Goal: Obtain resource: Download file/media

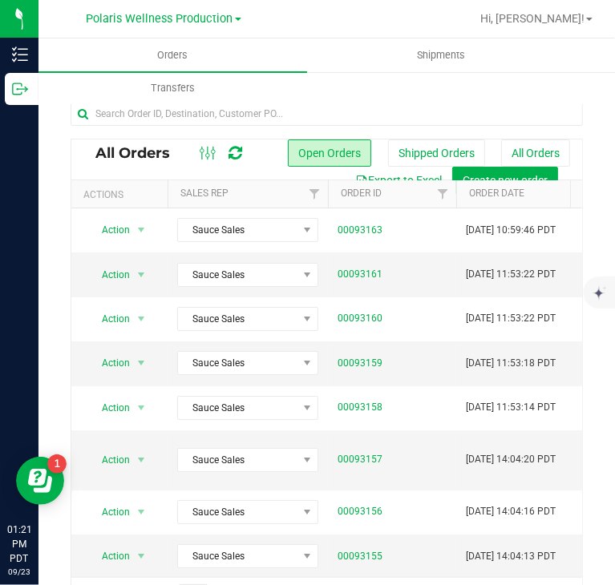
scroll to position [0, 10]
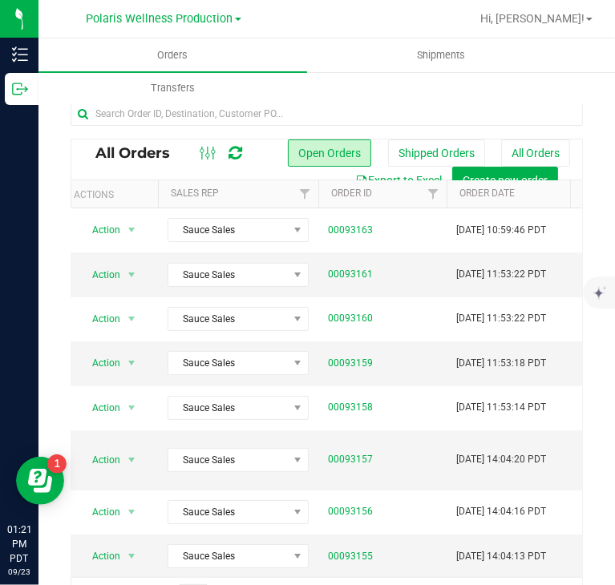
click at [176, 12] on span "Polaris Wellness Production" at bounding box center [160, 19] width 147 height 14
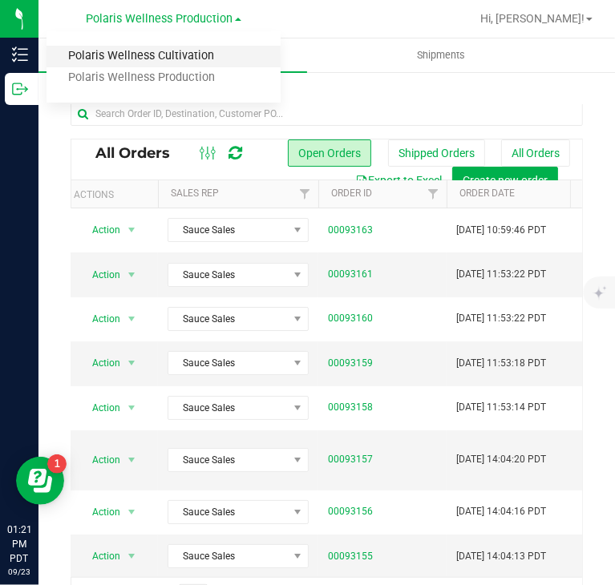
click at [181, 55] on link "Polaris Wellness Cultivation" at bounding box center [164, 57] width 234 height 22
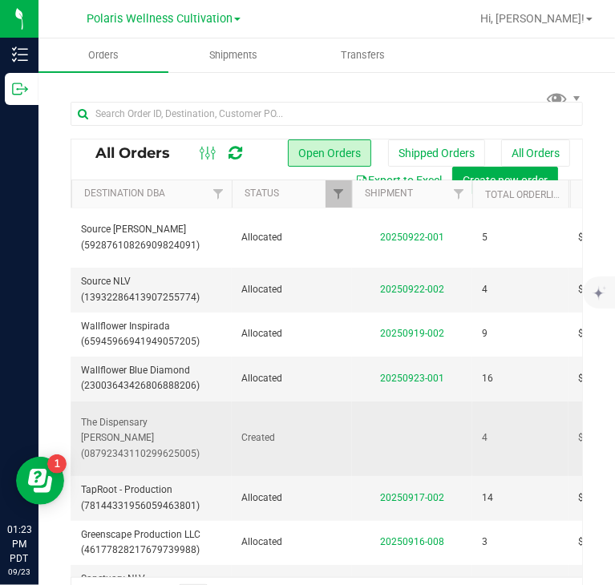
scroll to position [0, 683]
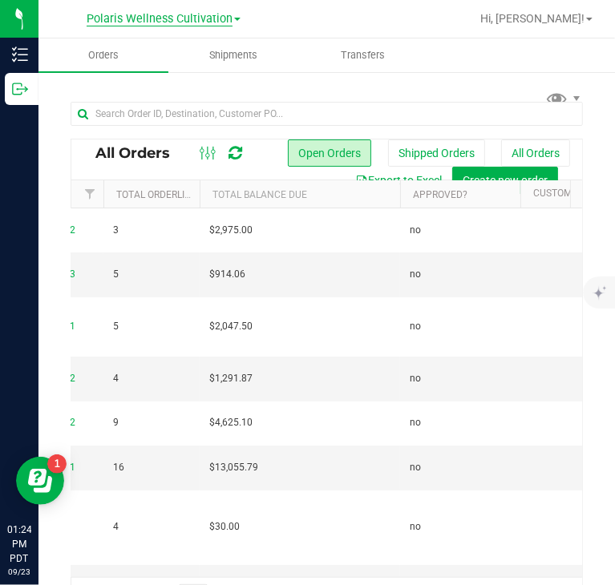
click at [207, 14] on span "Polaris Wellness Cultivation" at bounding box center [160, 19] width 146 height 14
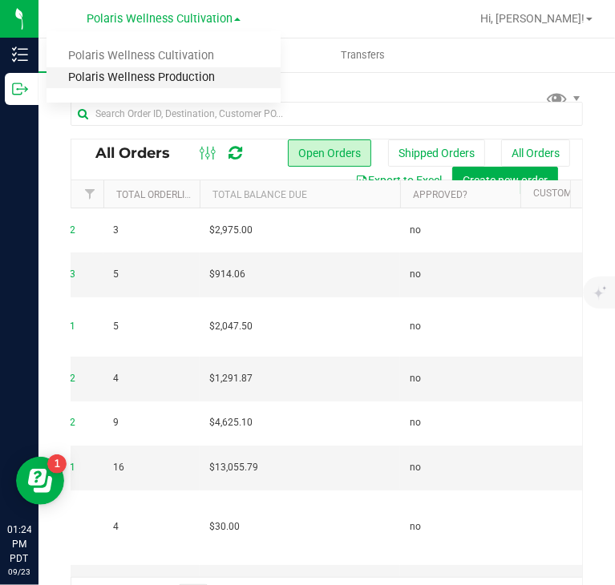
click at [191, 68] on link "Polaris Wellness Production" at bounding box center [164, 78] width 234 height 22
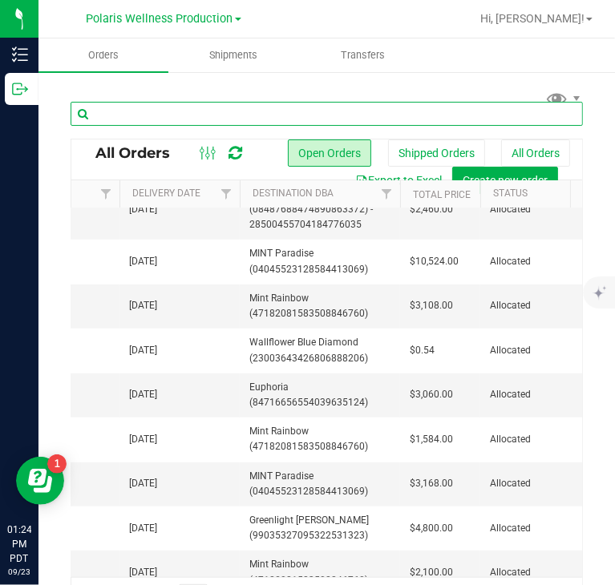
click at [253, 111] on input "text" at bounding box center [327, 114] width 513 height 24
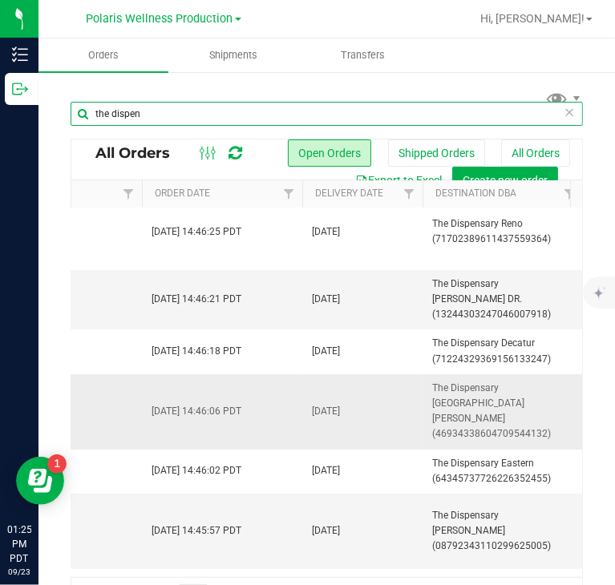
scroll to position [0, 333]
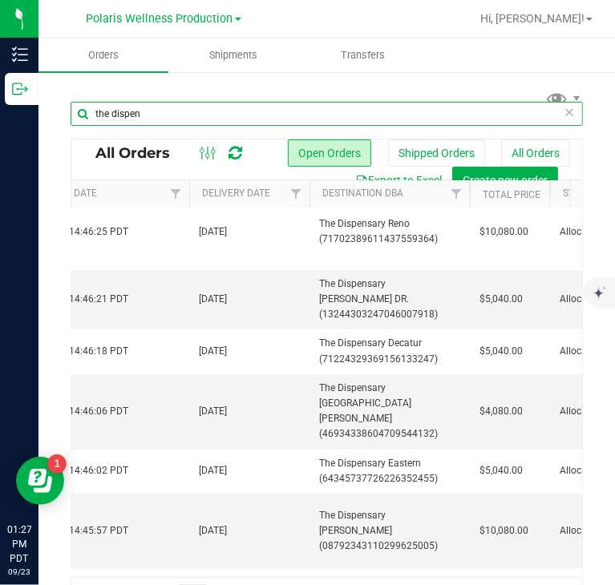
click at [282, 102] on input "the dispen" at bounding box center [327, 114] width 513 height 24
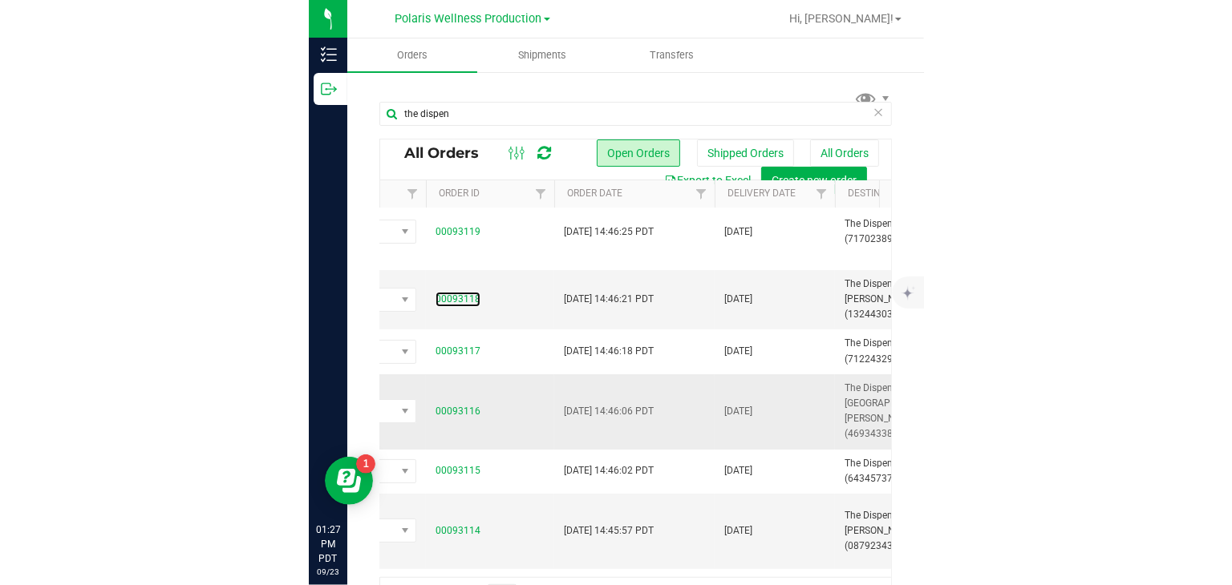
scroll to position [0, 209]
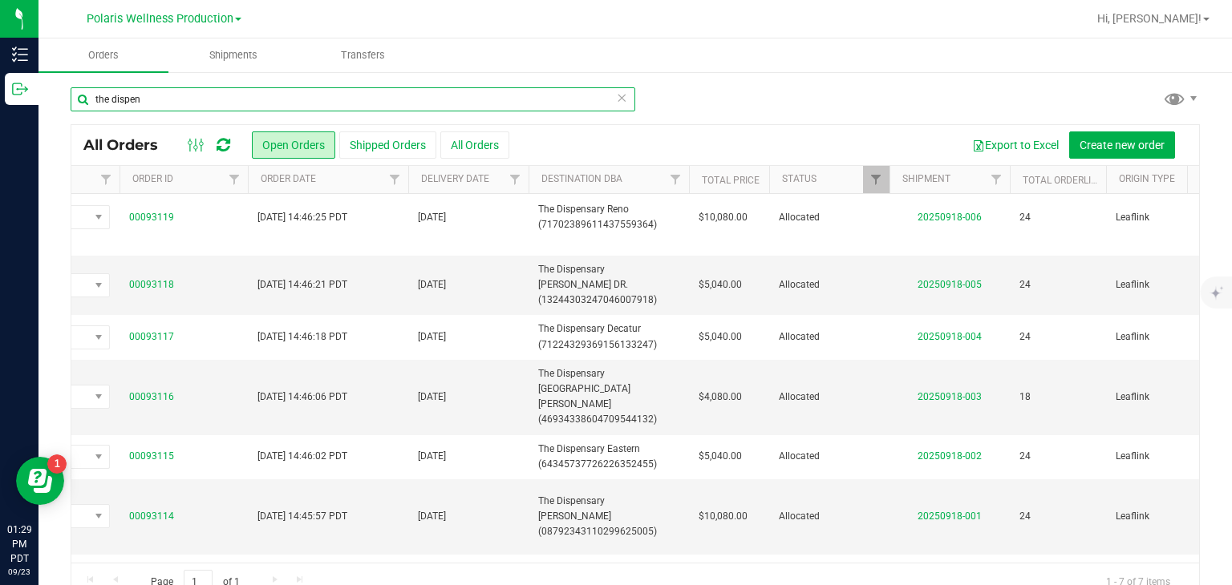
click at [305, 109] on input "the dispen" at bounding box center [353, 99] width 565 height 24
type input "t"
type input "jardin"
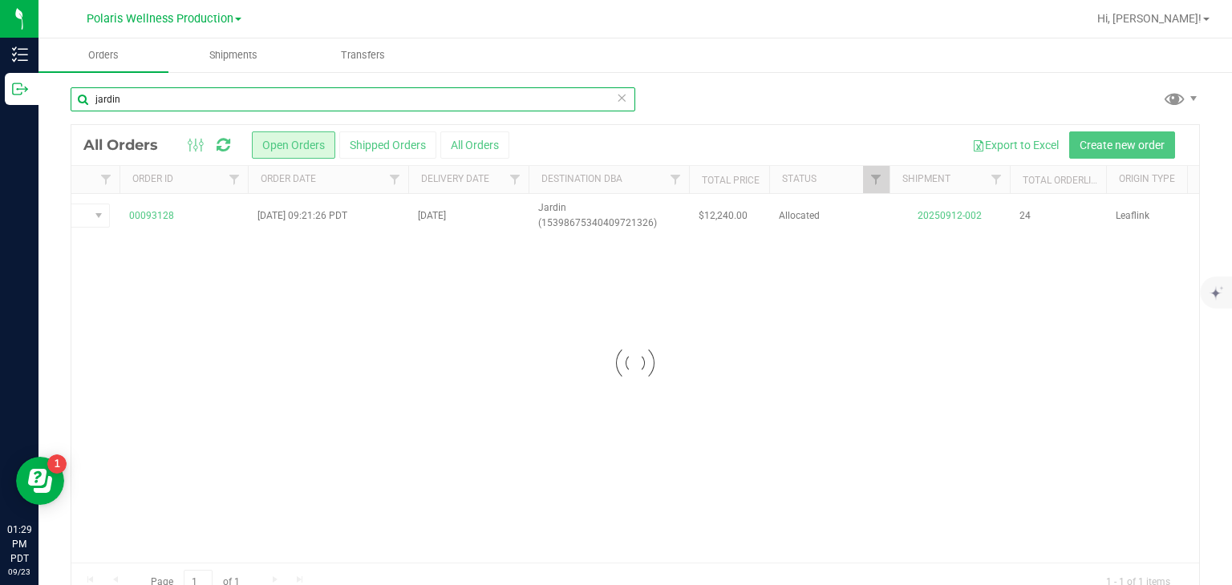
scroll to position [0, 209]
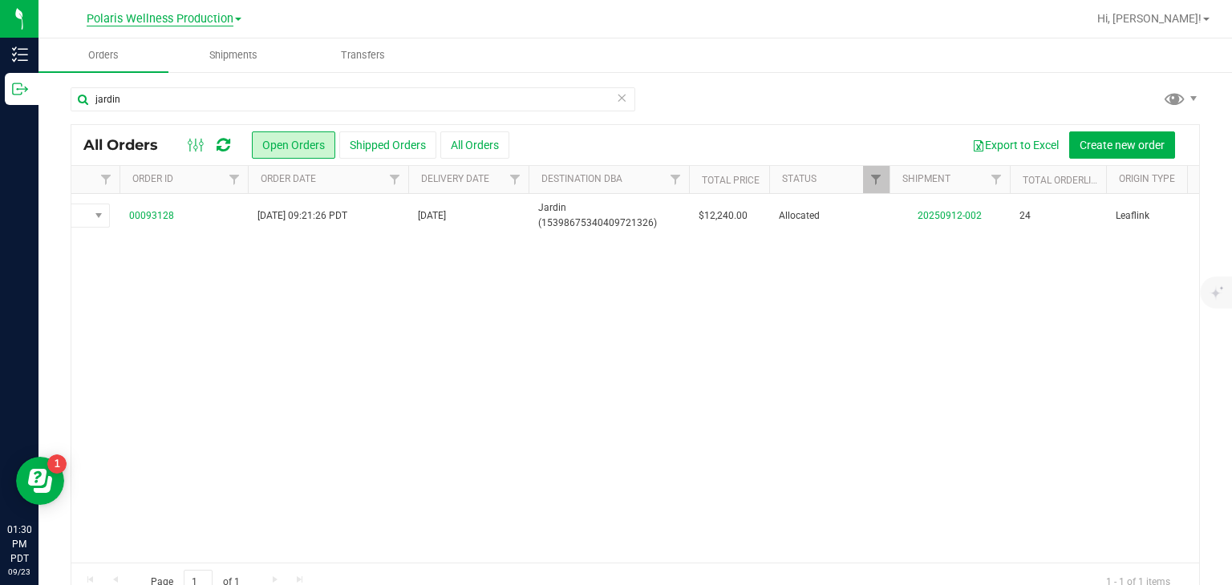
click at [215, 13] on span "Polaris Wellness Production" at bounding box center [160, 19] width 147 height 14
click at [210, 52] on link "Polaris Wellness Cultivation" at bounding box center [164, 57] width 234 height 22
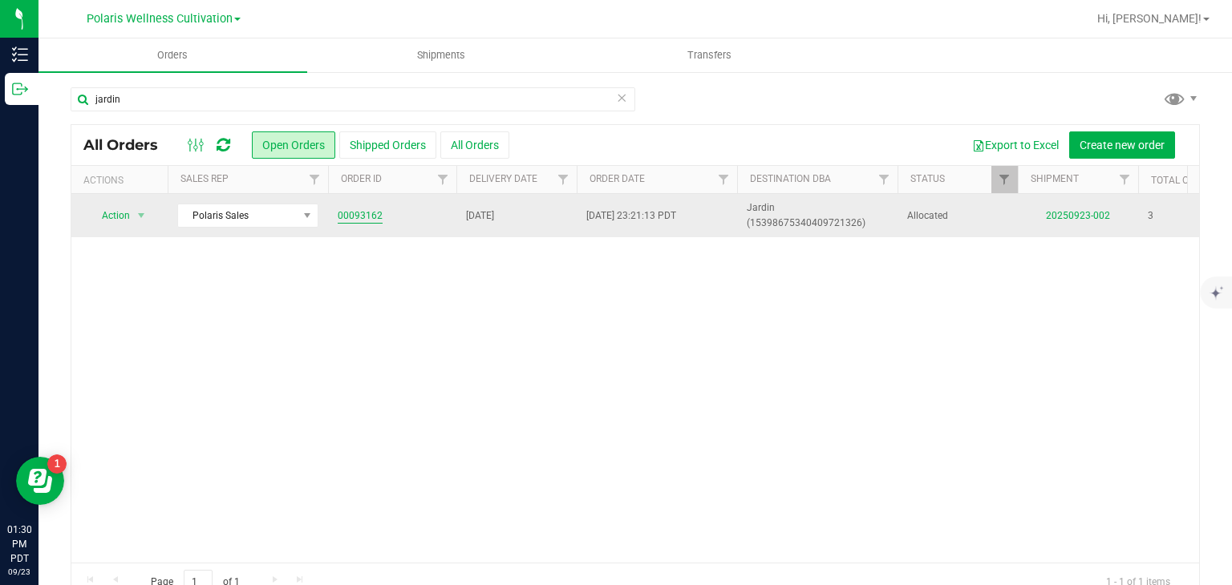
click at [375, 209] on link "00093162" at bounding box center [360, 216] width 45 height 15
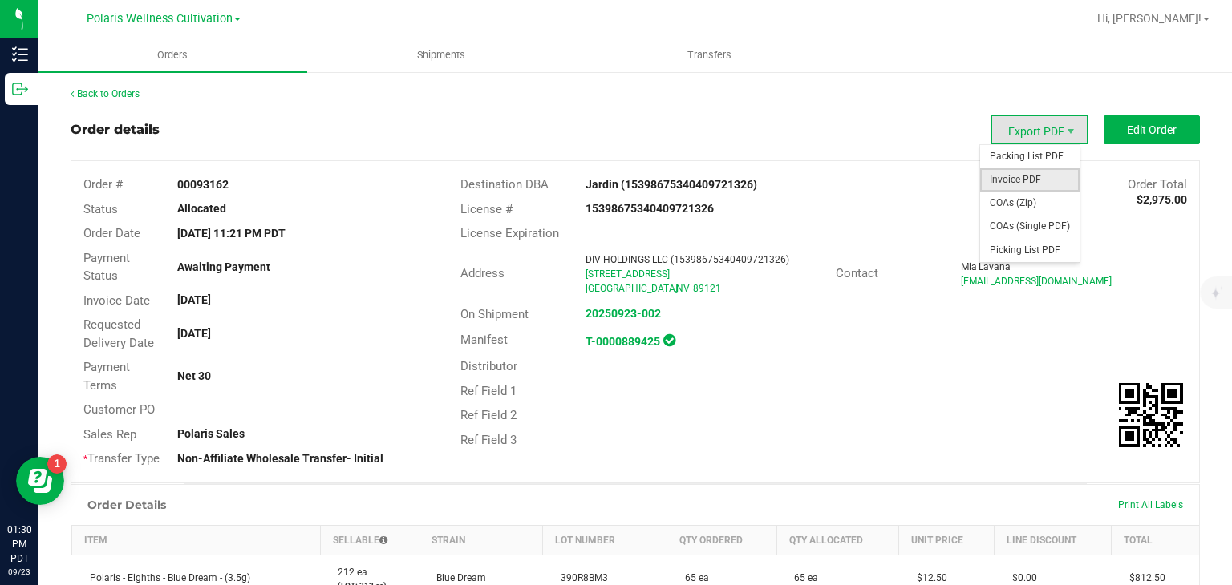
click at [614, 187] on span "Invoice PDF" at bounding box center [1029, 179] width 99 height 23
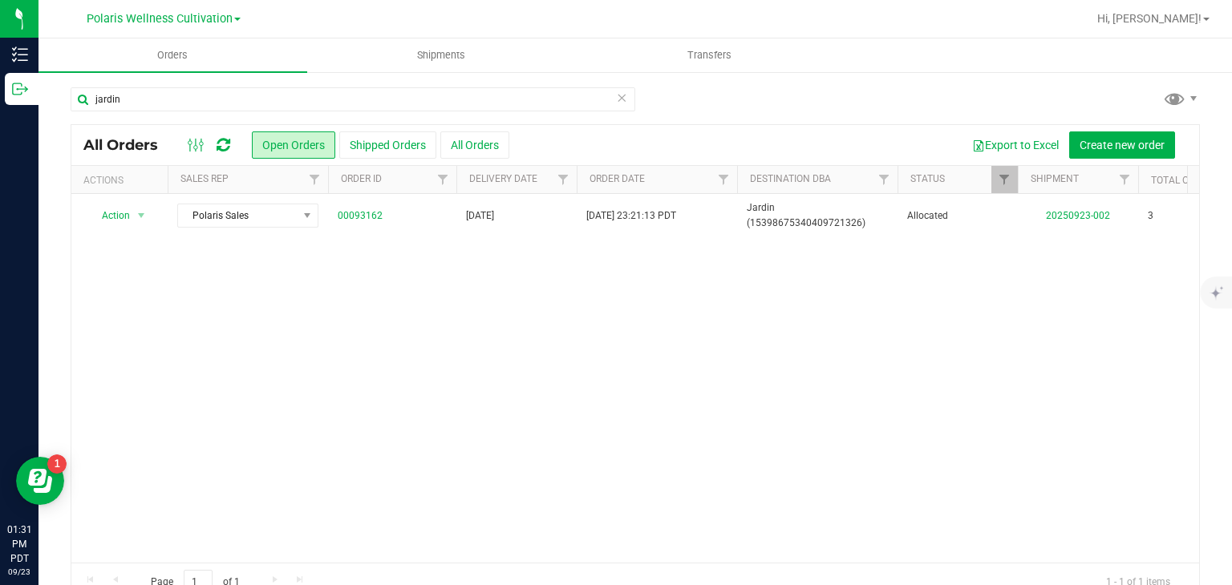
click at [385, 22] on div at bounding box center [687, 18] width 800 height 31
click at [228, 23] on span "Polaris Wellness Cultivation" at bounding box center [160, 19] width 146 height 14
click at [221, 71] on link "Polaris Wellness Production" at bounding box center [164, 78] width 234 height 22
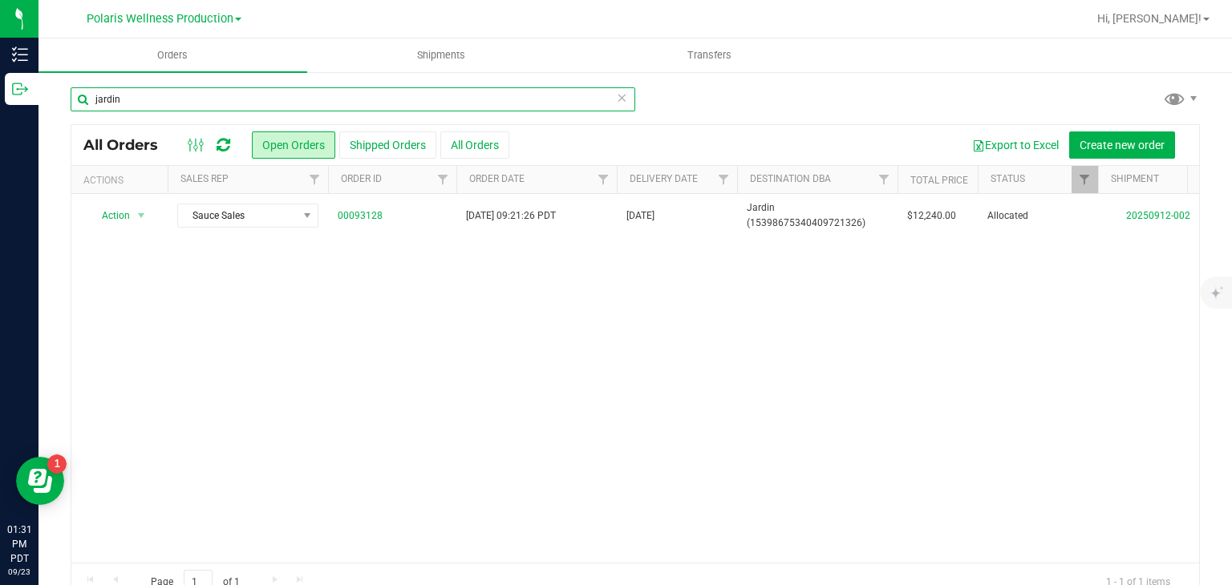
click at [247, 104] on input "jardin" at bounding box center [353, 99] width 565 height 24
type input "j"
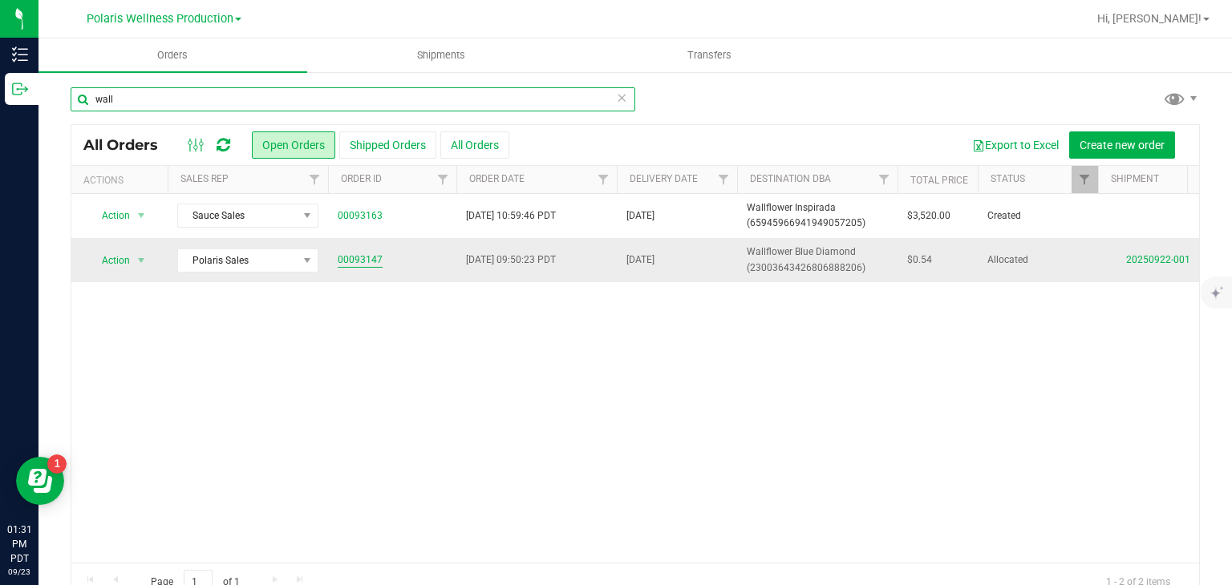
type input "wall"
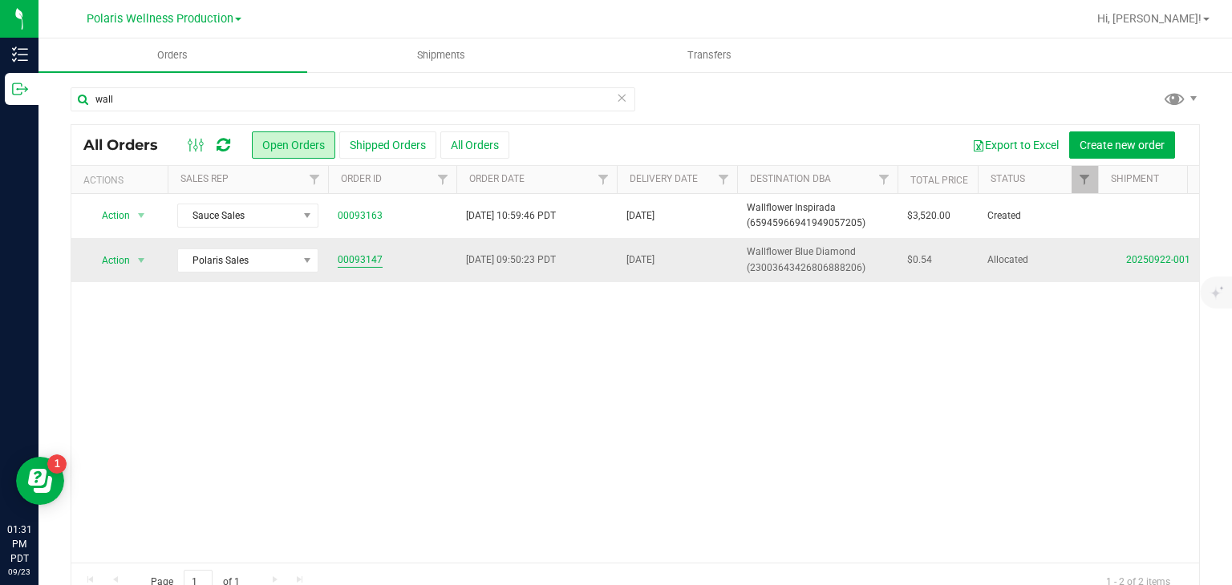
click at [345, 259] on link "00093147" at bounding box center [360, 260] width 45 height 15
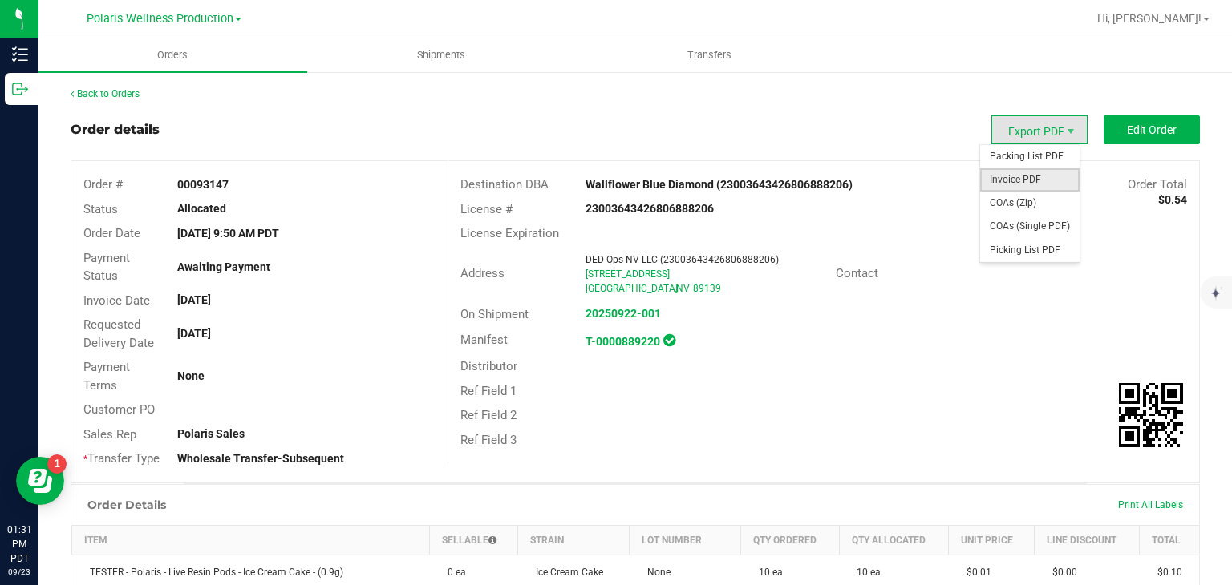
click at [614, 188] on span "Invoice PDF" at bounding box center [1029, 179] width 99 height 23
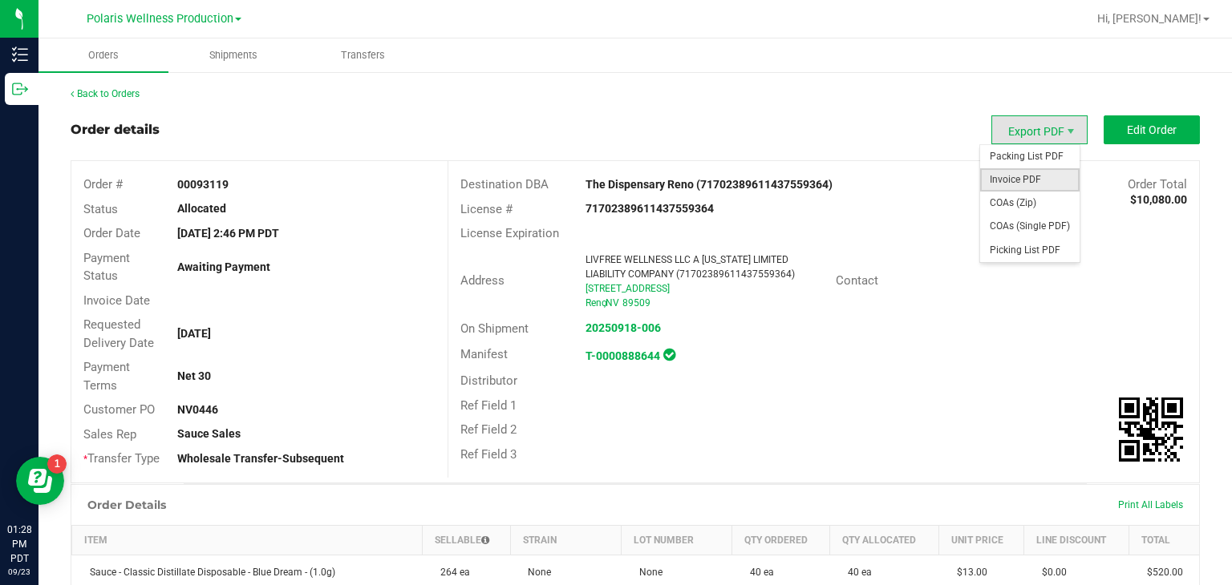
click at [614, 173] on span "Invoice PDF" at bounding box center [1029, 179] width 99 height 23
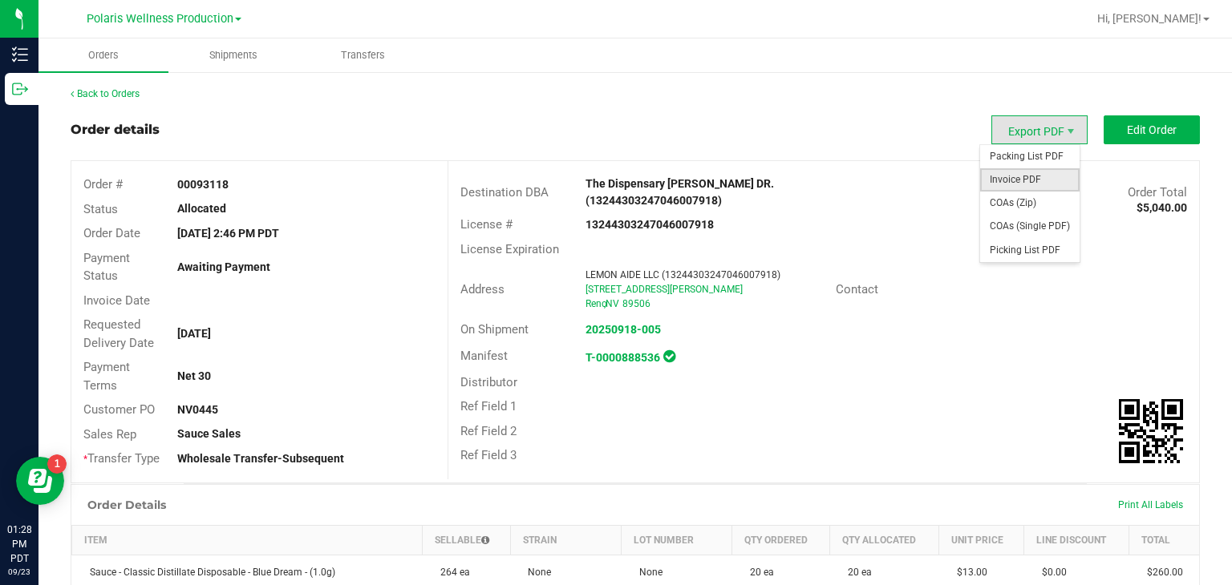
click at [614, 171] on span "Invoice PDF" at bounding box center [1029, 179] width 99 height 23
click at [614, 176] on span "Invoice PDF" at bounding box center [1029, 179] width 99 height 23
